Goal: Transaction & Acquisition: Subscribe to service/newsletter

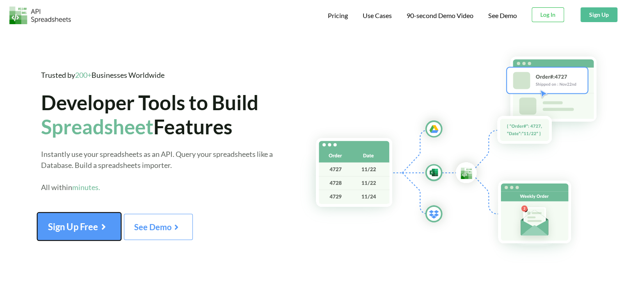
click at [107, 221] on icon at bounding box center [103, 225] width 11 height 9
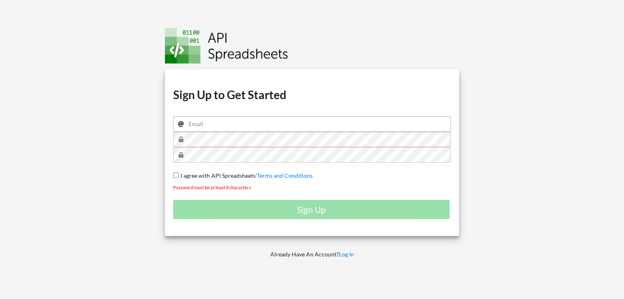
click at [236, 123] on input "email" at bounding box center [312, 125] width 278 height 16
type input "laura.pinheiro@vexpenses.com"
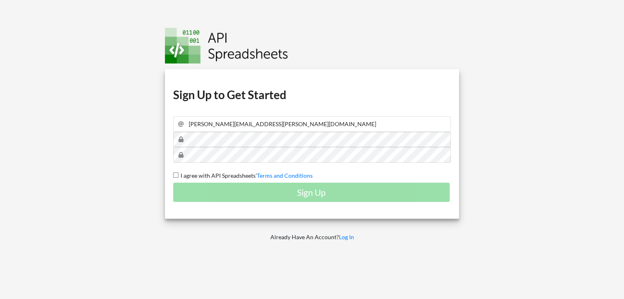
click at [224, 176] on span "I agree with API Spreadsheets'" at bounding box center [217, 175] width 78 height 7
click at [178, 176] on input "I agree with API Spreadsheets' Terms and Conditions" at bounding box center [175, 175] width 5 height 5
checkbox input "true"
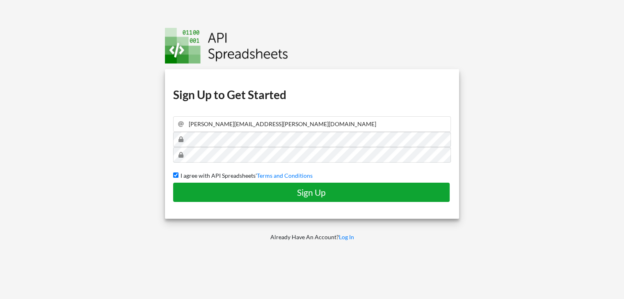
click at [237, 197] on h4 "Sign Up" at bounding box center [311, 192] width 259 height 10
checkbox input "false"
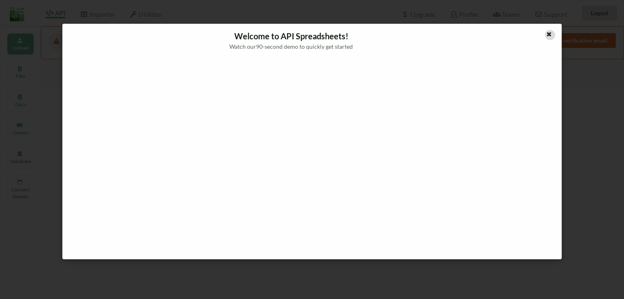
click at [547, 35] on icon at bounding box center [549, 33] width 7 height 6
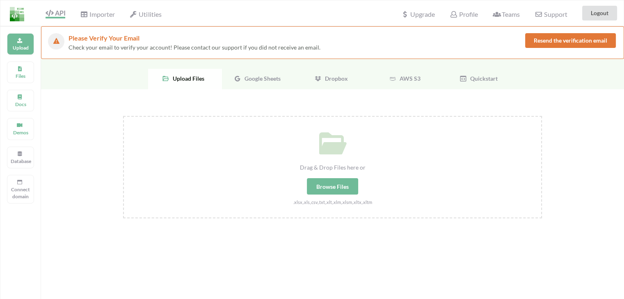
click at [250, 73] on div "Google Sheets" at bounding box center [259, 79] width 74 height 21
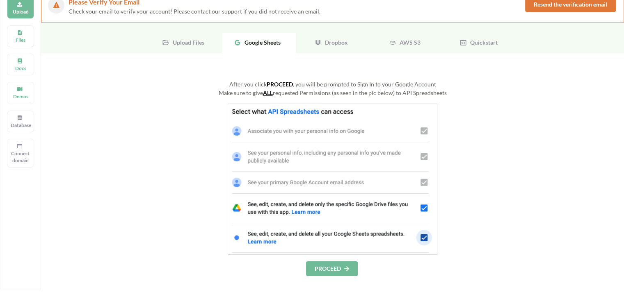
scroll to position [205, 0]
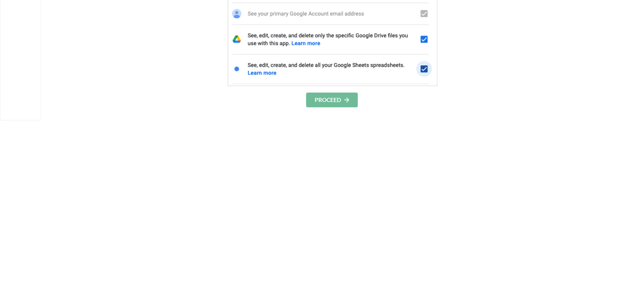
click at [332, 102] on button "PROCEED" at bounding box center [332, 100] width 52 height 15
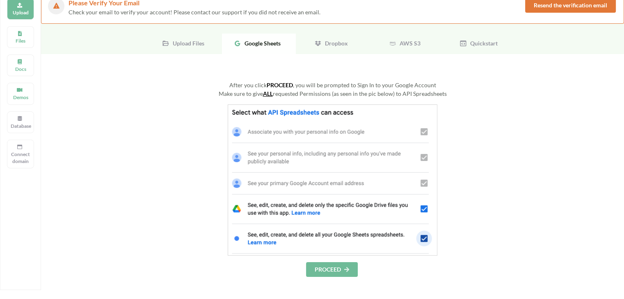
scroll to position [54, 0]
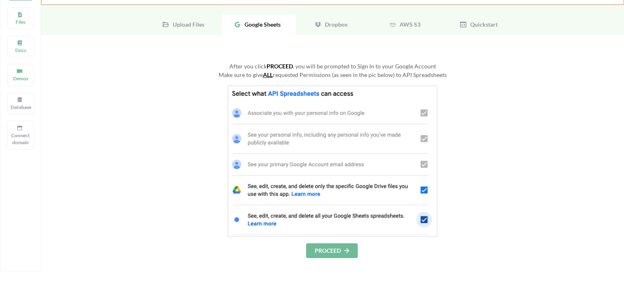
click at [336, 258] on div "After you click PROCEED , you will be prompted to Sign In to your Google Accoun…" at bounding box center [332, 245] width 583 height 420
click at [338, 254] on button "PROCEED" at bounding box center [332, 251] width 52 height 15
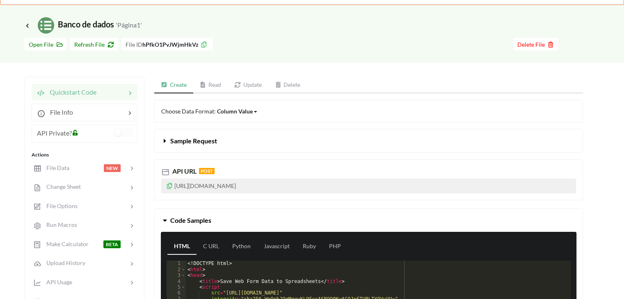
click at [217, 85] on link "Read" at bounding box center [210, 85] width 35 height 16
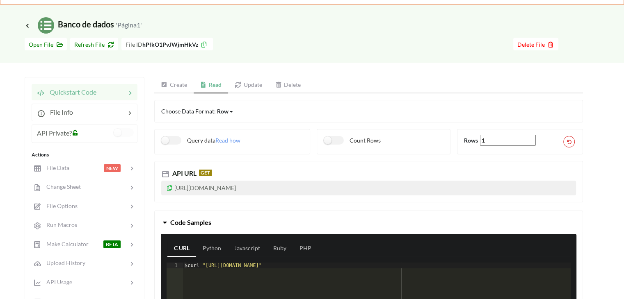
drag, startPoint x: 332, startPoint y: 185, endPoint x: 161, endPoint y: 187, distance: 171.1
click at [161, 187] on p "https://api.apispreadsheets.com/data/hPfkO1PvJWjmHkVz/" at bounding box center [368, 188] width 415 height 15
click at [171, 186] on icon at bounding box center [169, 187] width 7 height 6
copy p "https://api.apispreadsheets.com/data/hPfkO1PvJWjmHkVz/"
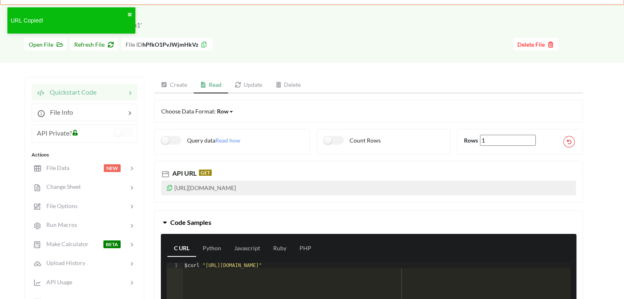
click at [171, 186] on icon at bounding box center [169, 187] width 7 height 6
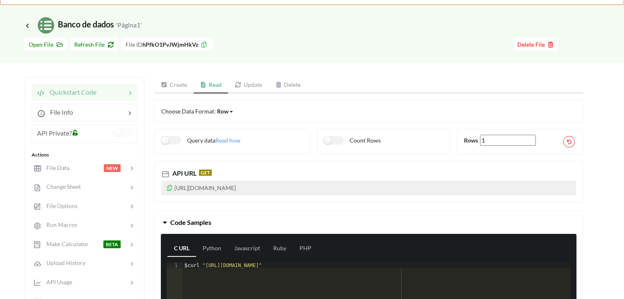
click at [166, 188] on icon at bounding box center [169, 187] width 7 height 6
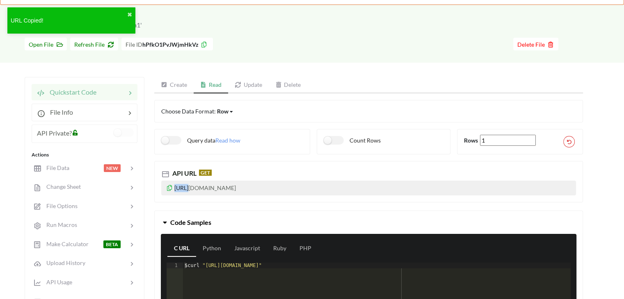
click at [166, 188] on icon at bounding box center [169, 187] width 7 height 6
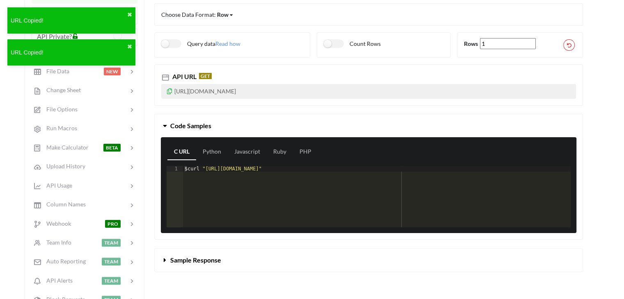
scroll to position [218, 0]
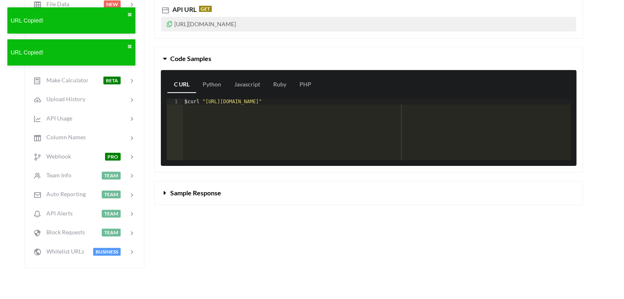
click at [210, 191] on span "Sample Response" at bounding box center [195, 193] width 51 height 8
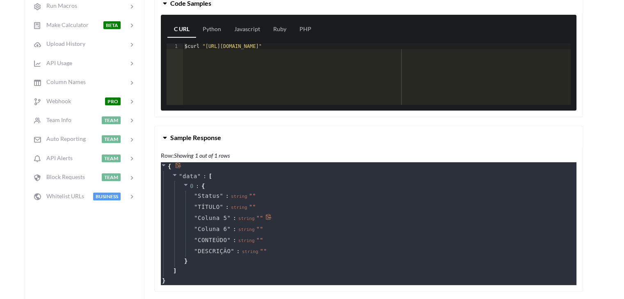
scroll to position [300, 0]
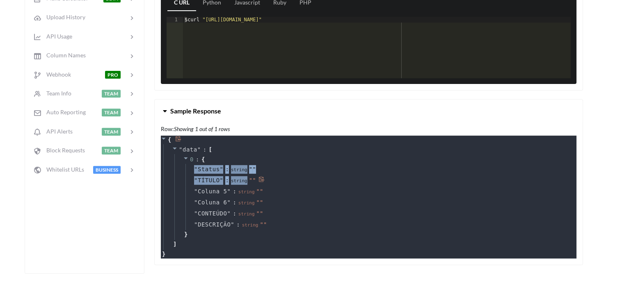
drag, startPoint x: 192, startPoint y: 166, endPoint x: 242, endPoint y: 177, distance: 51.6
click at [242, 177] on div "" Status " : string " " " TÍTULO " : string " " " Coluna 5 " : string " " " Col…" at bounding box center [378, 197] width 387 height 66
click at [289, 182] on div "" TÍTULO " : string " "" at bounding box center [378, 180] width 387 height 11
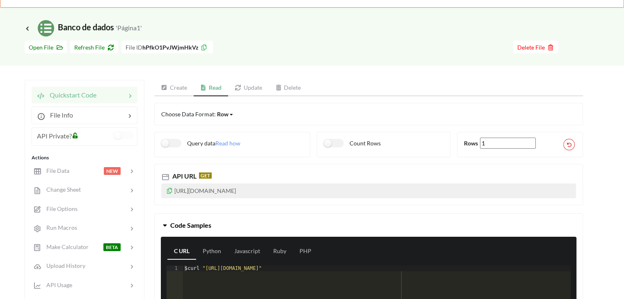
scroll to position [0, 0]
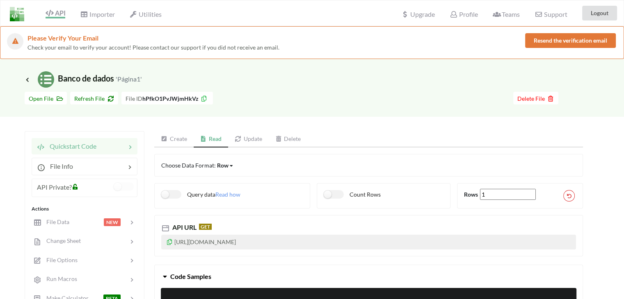
click at [172, 242] on icon at bounding box center [169, 241] width 7 height 6
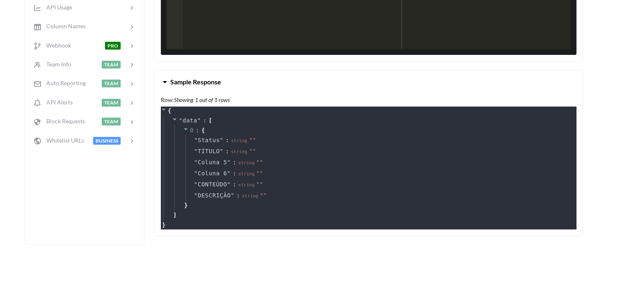
scroll to position [328, 0]
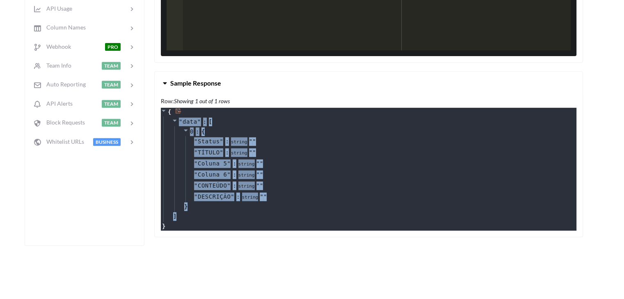
drag, startPoint x: 192, startPoint y: 219, endPoint x: 164, endPoint y: 118, distance: 104.3
click at [164, 118] on div "" data " : [ 0 : { " Status " : string " " " TÍTULO " : string " " " Coluna 5 "…" at bounding box center [369, 170] width 413 height 106
copy div "" data " : [ 0 : { " Status " : string " " " TÍTULO " : string " " " Coluna 5 "…"
